Goal: Task Accomplishment & Management: Use online tool/utility

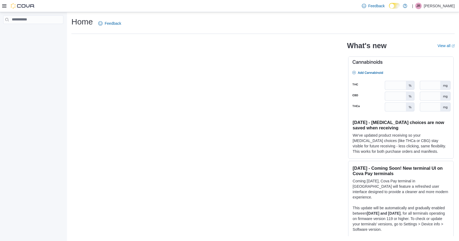
click at [4, 5] on icon at bounding box center [4, 6] width 4 height 4
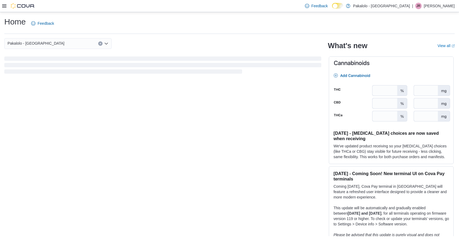
click at [5, 6] on icon at bounding box center [4, 5] width 4 height 3
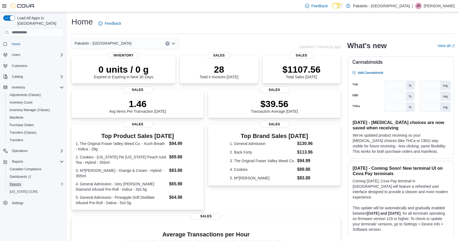
click at [19, 182] on span "Reports" at bounding box center [15, 184] width 11 height 4
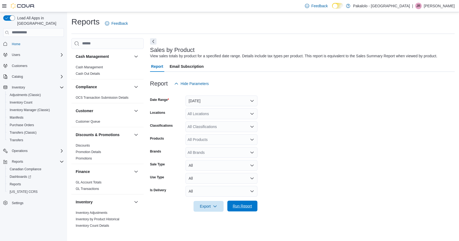
click at [246, 203] on span "Run Report" at bounding box center [243, 205] width 24 height 11
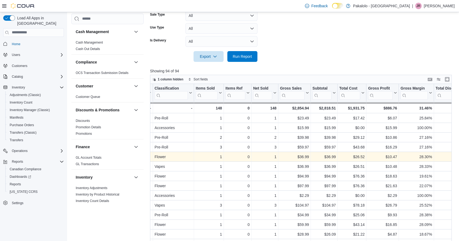
scroll to position [0, 204]
